Goal: Information Seeking & Learning: Learn about a topic

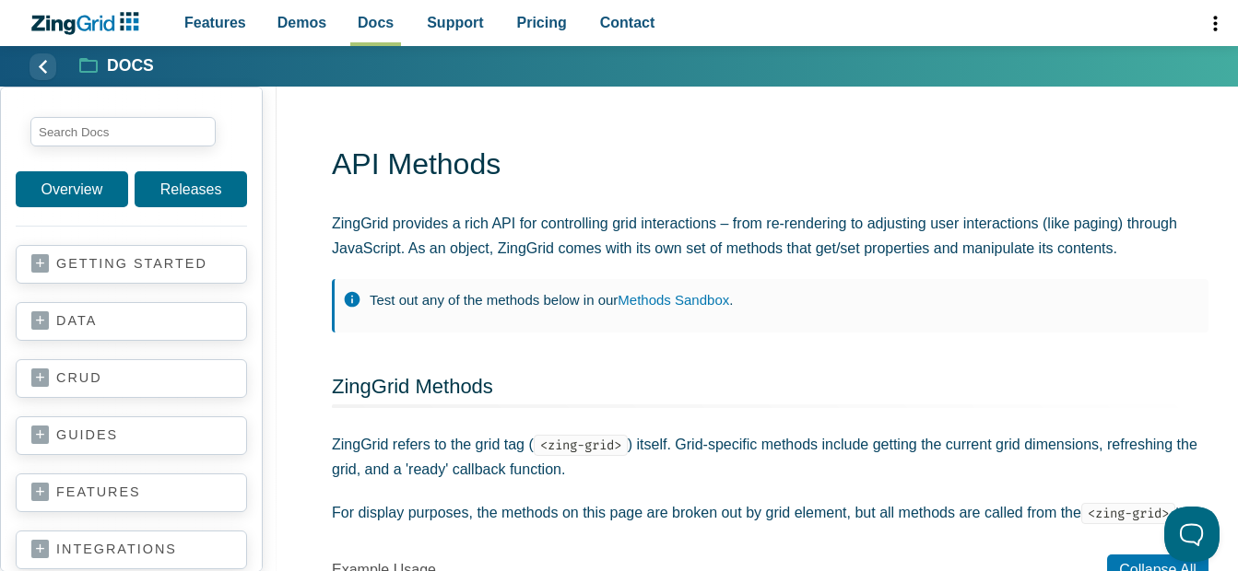
click at [149, 100] on div "Overview Releases getting started your first grid data basics CRUD basics addin…" at bounding box center [131, 330] width 263 height 486
click at [149, 134] on input "search input" at bounding box center [122, 131] width 185 height 29
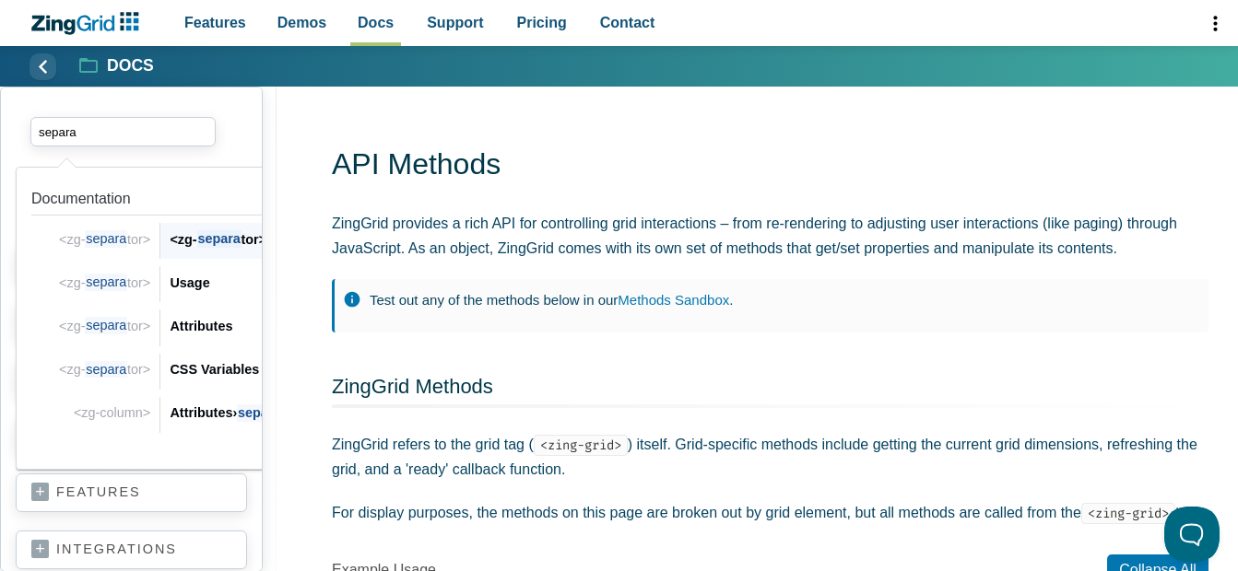
click at [107, 241] on span "separa" at bounding box center [105, 239] width 41 height 18
type input "separa"
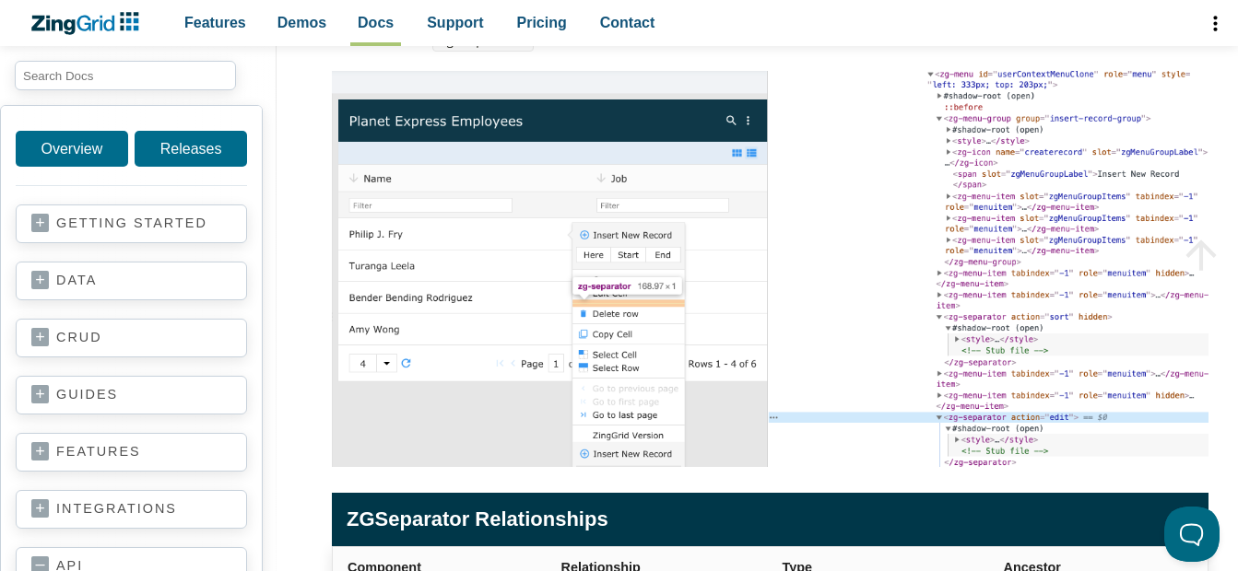
scroll to position [277, 0]
click at [805, 123] on img "App Content" at bounding box center [770, 269] width 877 height 396
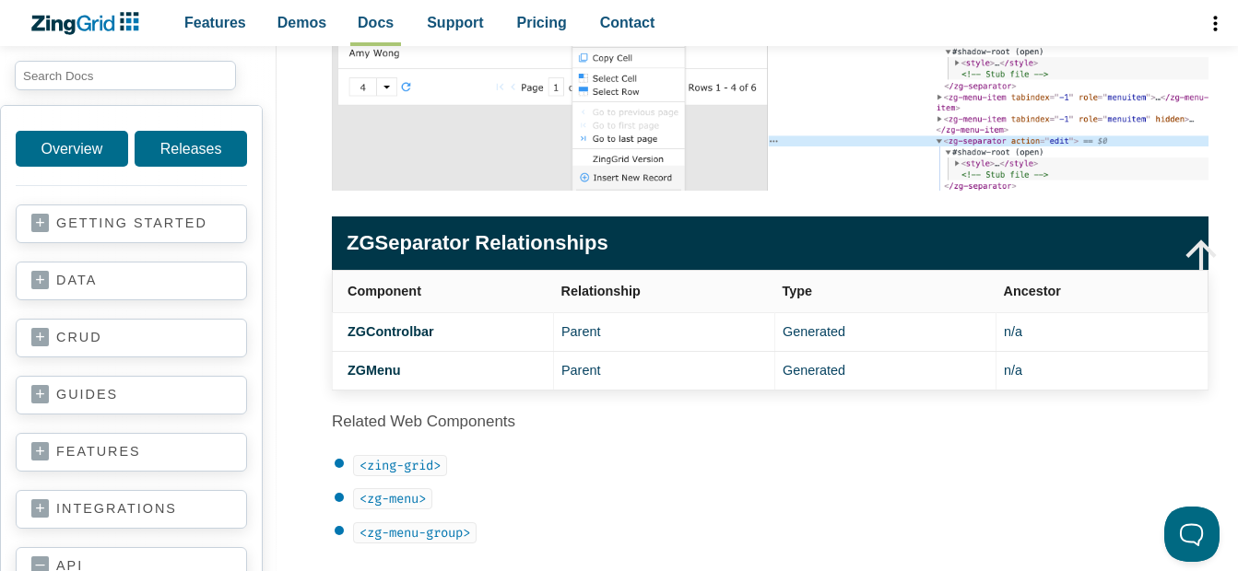
scroll to position [461, 0]
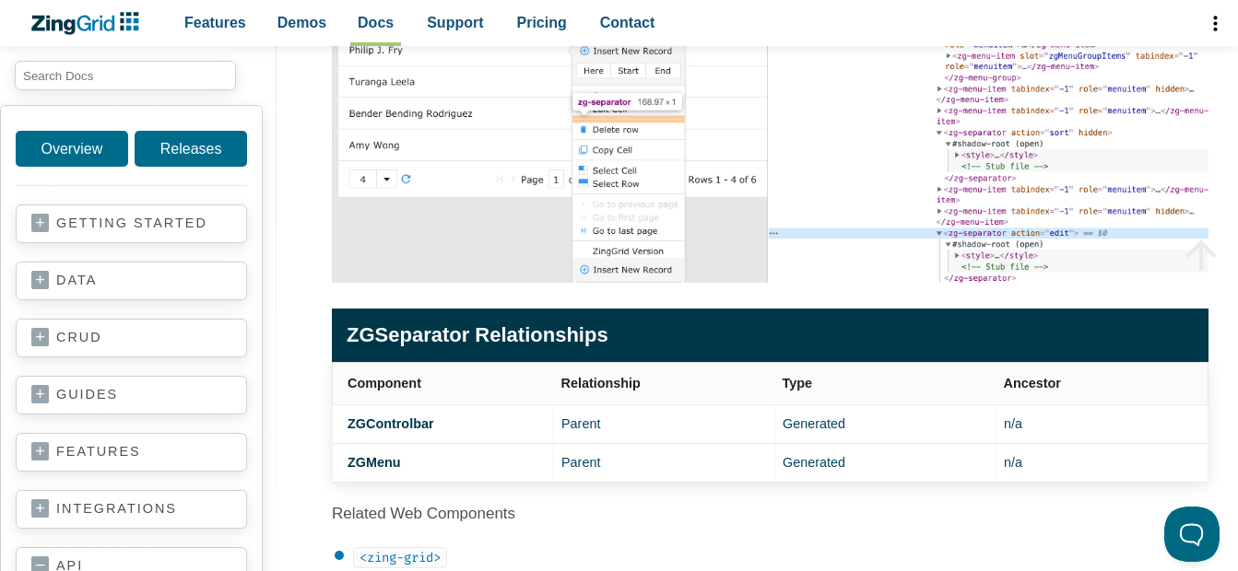
click at [685, 159] on img "App Content" at bounding box center [770, 85] width 877 height 396
click at [666, 137] on img "App Content" at bounding box center [770, 85] width 877 height 396
click at [662, 121] on img "App Content" at bounding box center [770, 85] width 877 height 396
click at [640, 94] on img "App Content" at bounding box center [770, 85] width 877 height 396
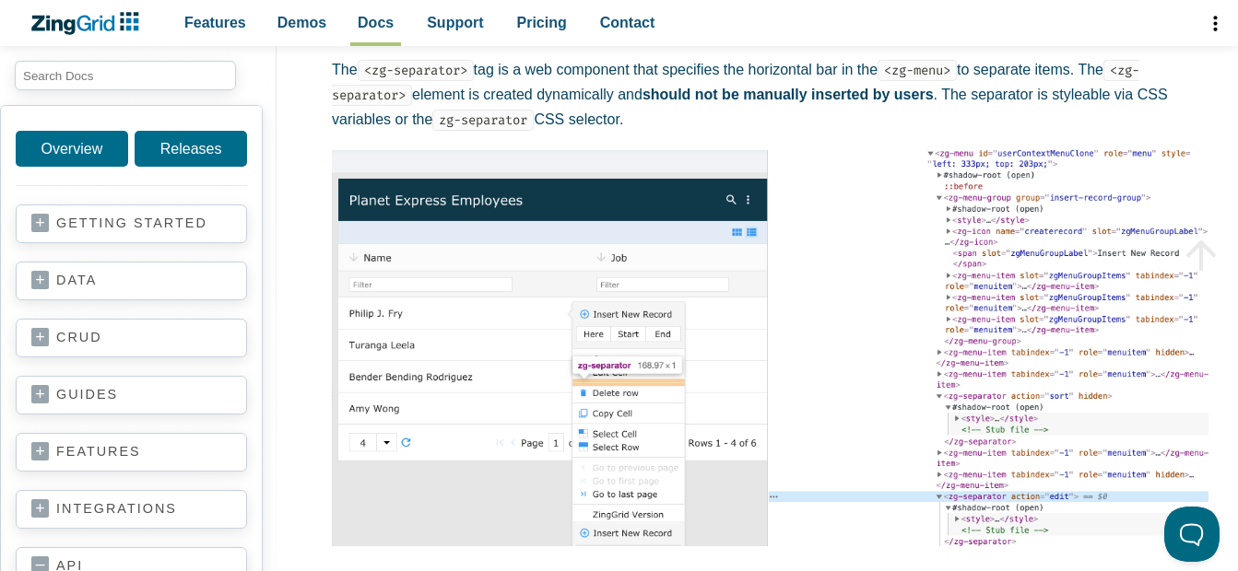
scroll to position [0, 0]
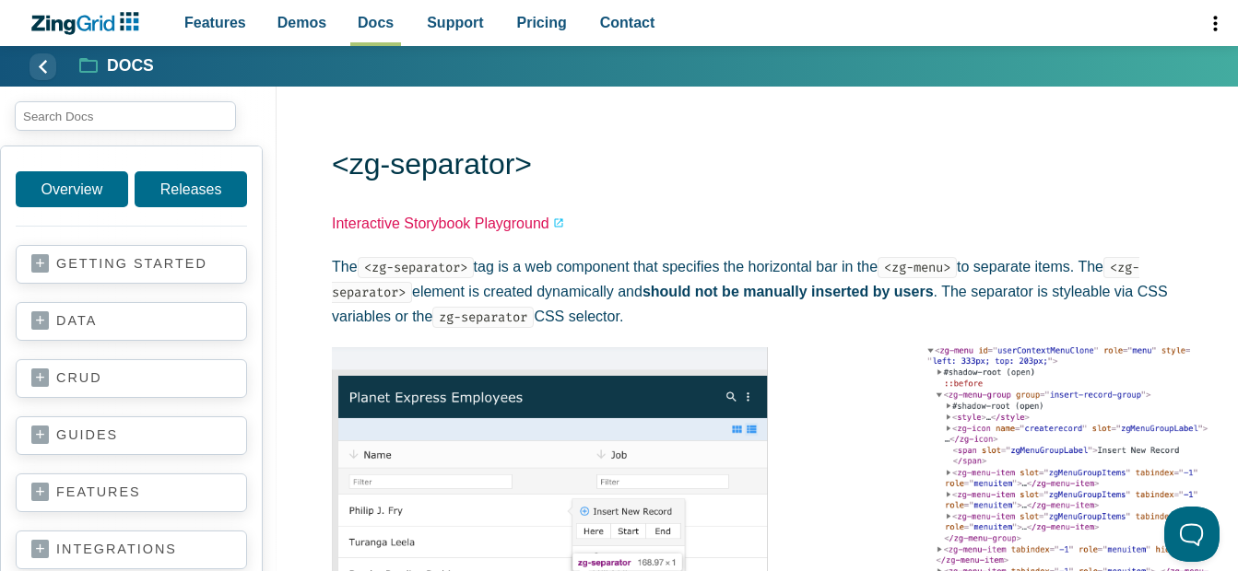
click at [496, 231] on link "Interactive Storybook Playground" at bounding box center [448, 223] width 232 height 25
